Goal: Task Accomplishment & Management: Use online tool/utility

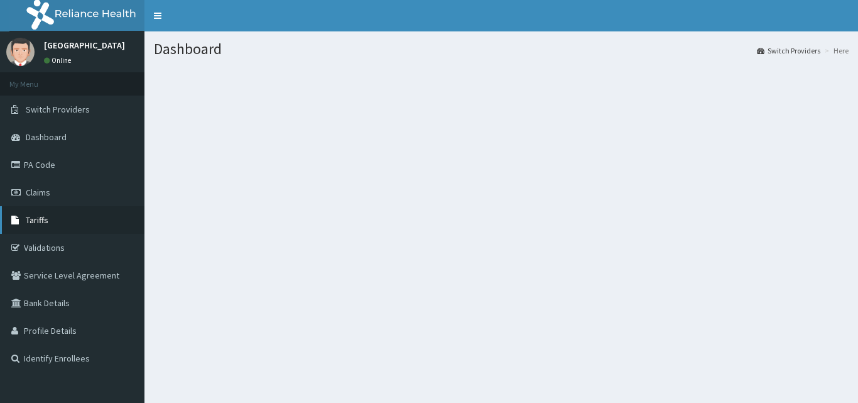
click at [40, 224] on span "Tariffs" at bounding box center [37, 219] width 23 height 11
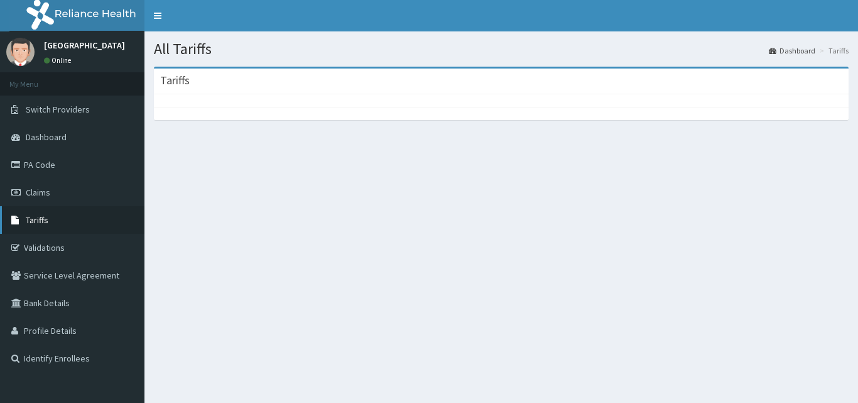
click at [124, 214] on link "Tariffs" at bounding box center [72, 220] width 145 height 28
click at [35, 222] on span "Tariffs" at bounding box center [37, 219] width 23 height 11
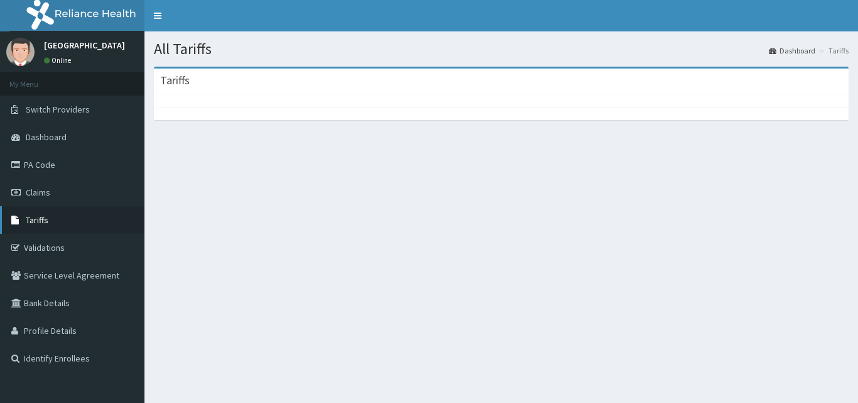
click at [36, 222] on span "Tariffs" at bounding box center [37, 219] width 23 height 11
click at [36, 223] on span "Tariffs" at bounding box center [37, 219] width 23 height 11
click at [35, 226] on link "Tariffs" at bounding box center [72, 220] width 145 height 28
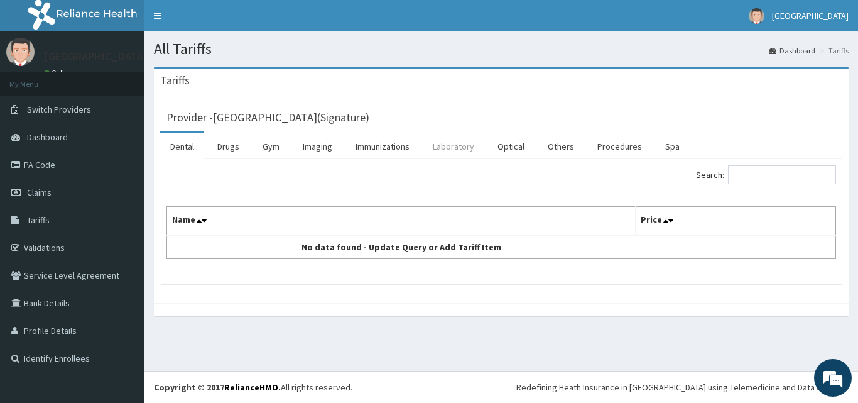
click at [439, 146] on link "Laboratory" at bounding box center [454, 146] width 62 height 26
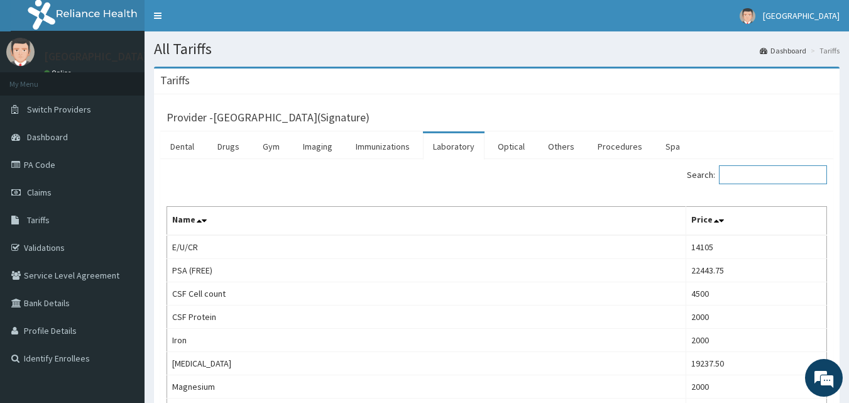
click at [760, 177] on input "Search:" at bounding box center [773, 174] width 108 height 19
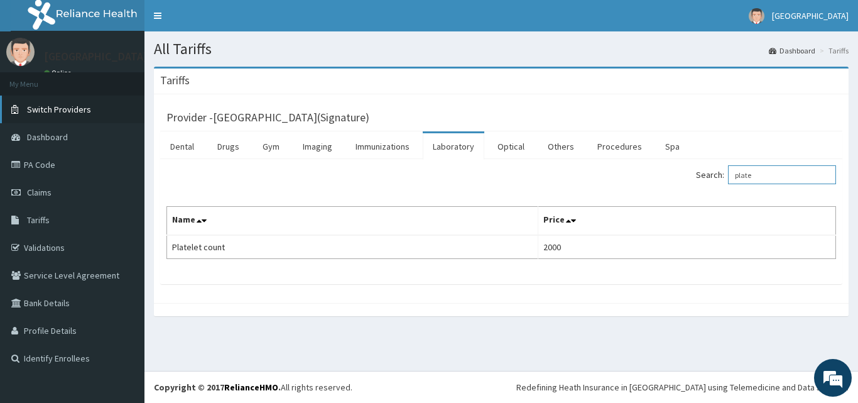
type input "plate"
click at [76, 119] on link "Switch Providers" at bounding box center [72, 110] width 145 height 28
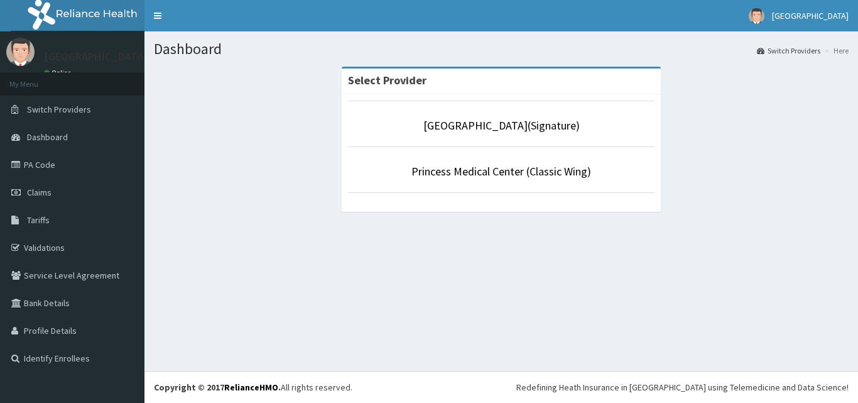
click at [439, 183] on li "Princess Medical Center (Classic Wing)" at bounding box center [501, 169] width 307 height 46
click at [474, 186] on li "Princess Medical Center (Classic Wing)" at bounding box center [501, 169] width 307 height 46
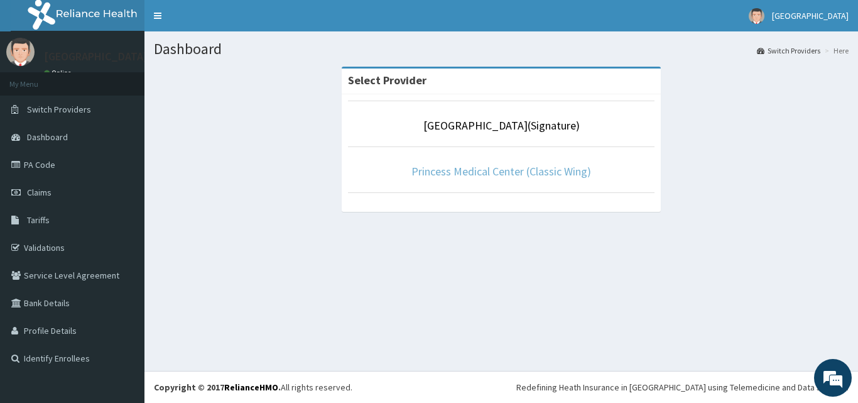
click at [476, 173] on link "Princess Medical Center (Classic Wing)" at bounding box center [502, 171] width 180 height 14
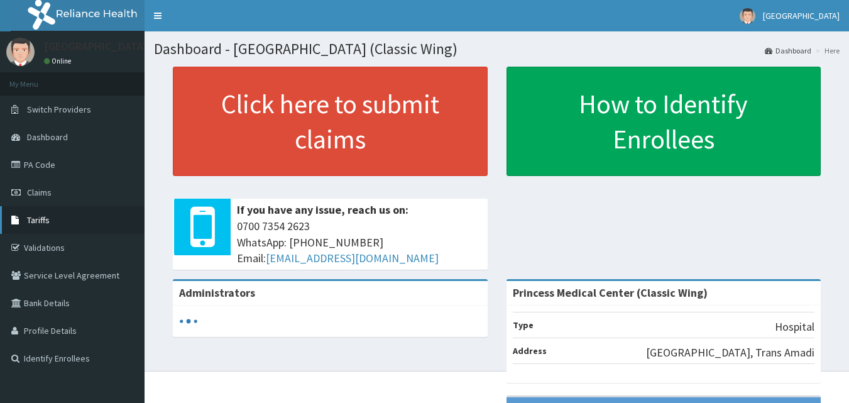
click at [51, 225] on link "Tariffs" at bounding box center [72, 220] width 145 height 28
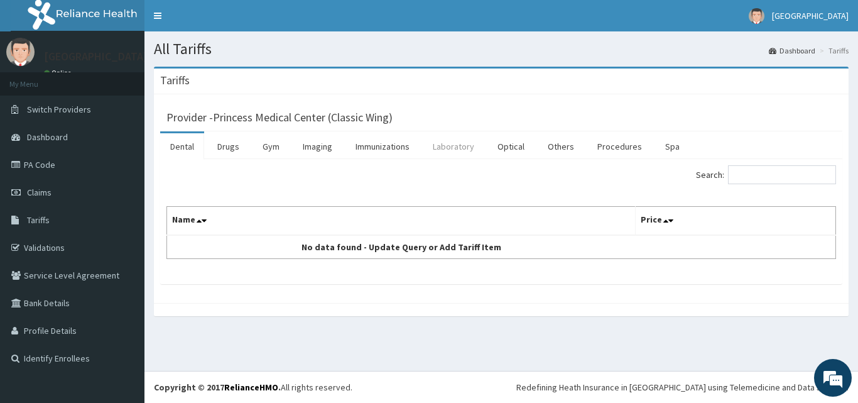
click at [444, 146] on link "Laboratory" at bounding box center [454, 146] width 62 height 26
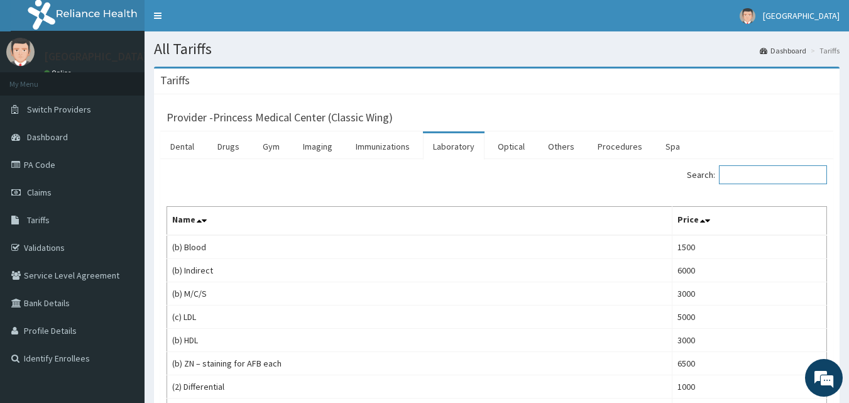
click at [747, 177] on input "Search:" at bounding box center [773, 174] width 108 height 19
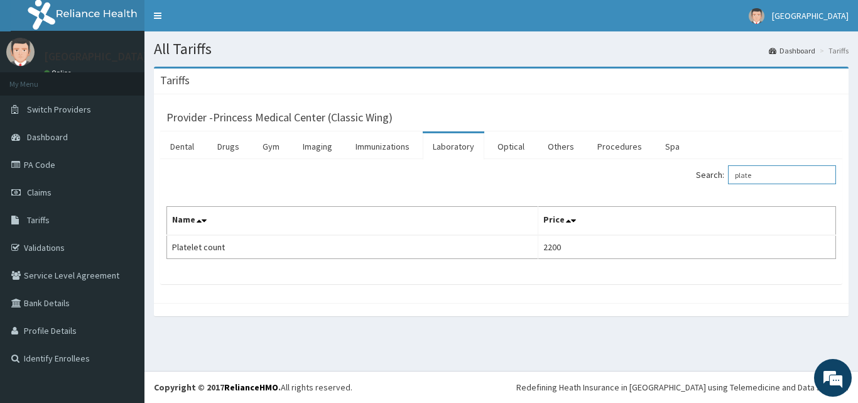
type input "plate"
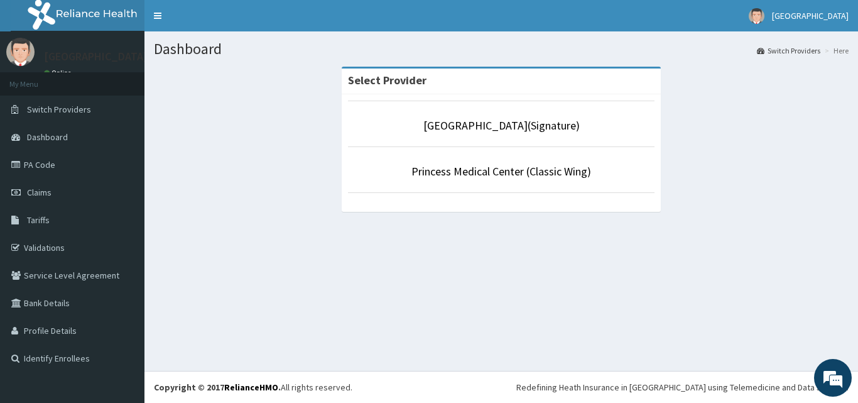
click at [436, 125] on link "Princess Medical Center(Signature)" at bounding box center [501, 125] width 156 height 14
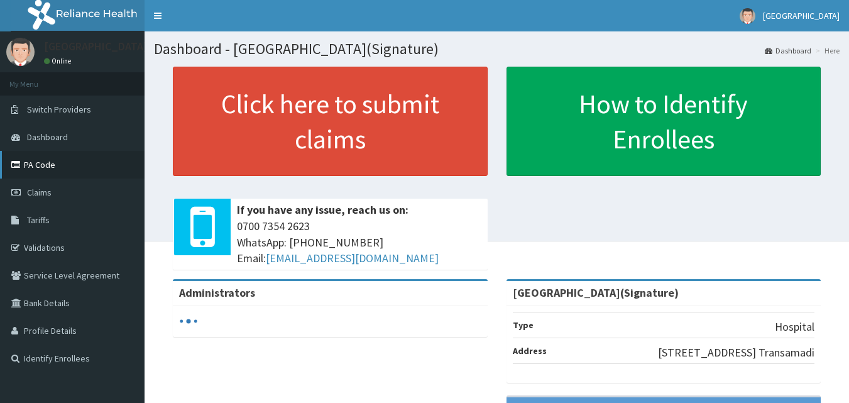
click at [50, 166] on link "PA Code" at bounding box center [72, 165] width 145 height 28
click at [48, 165] on link "PA Code" at bounding box center [72, 165] width 145 height 28
